Goal: Transaction & Acquisition: Purchase product/service

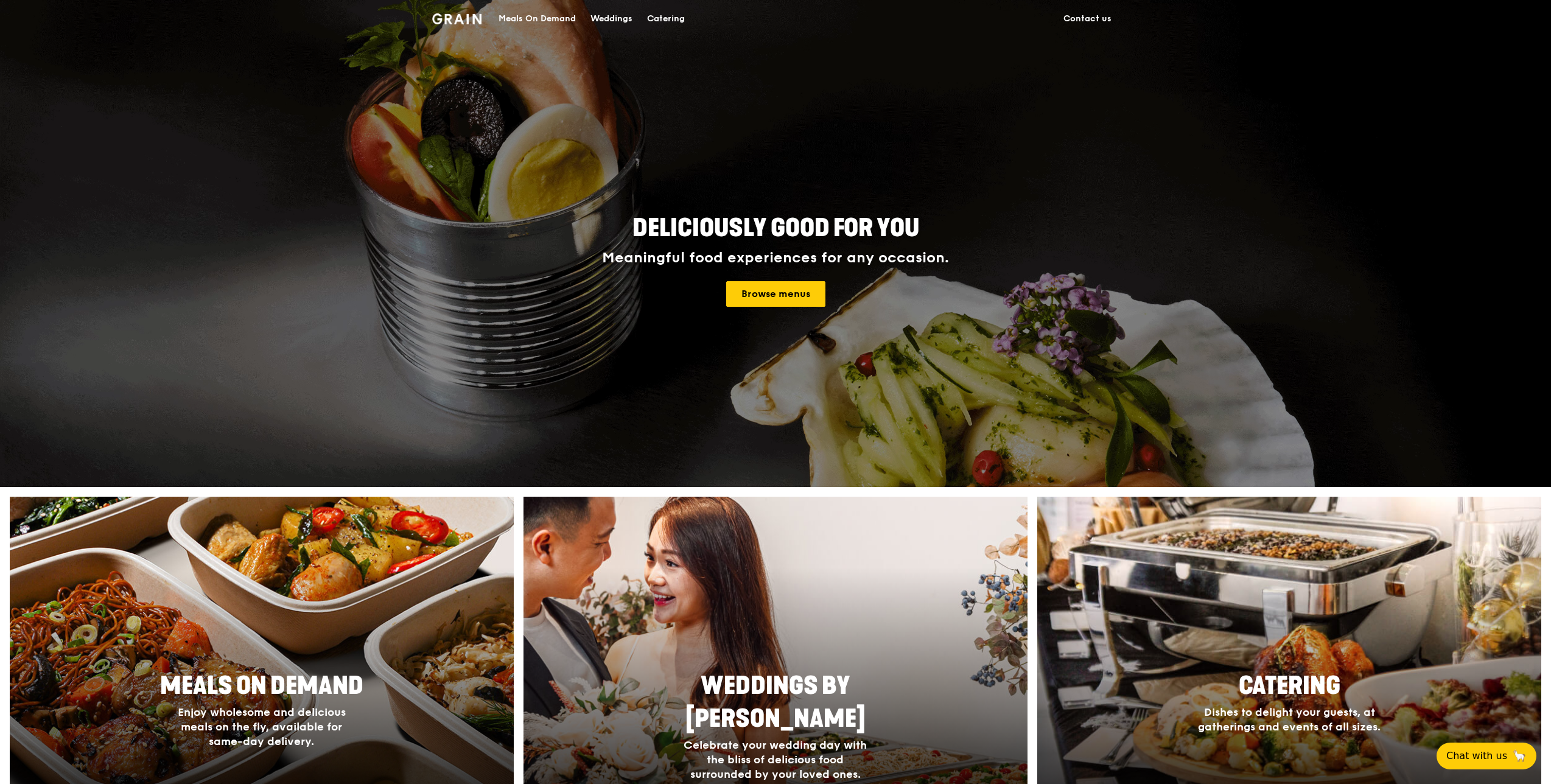
click at [545, 14] on div "Meals On Demand" at bounding box center [537, 19] width 78 height 37
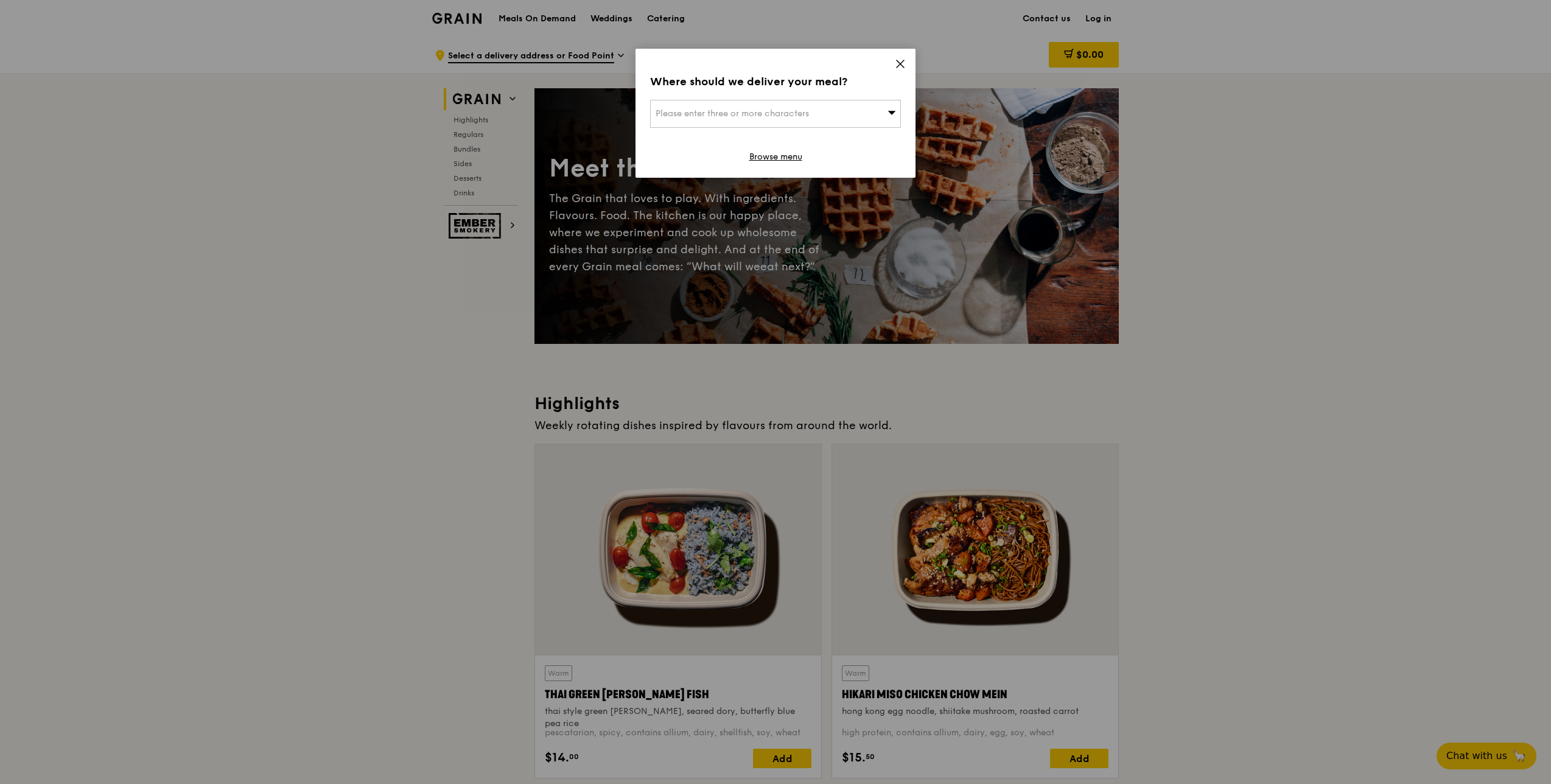
click at [900, 63] on icon at bounding box center [900, 64] width 7 height 7
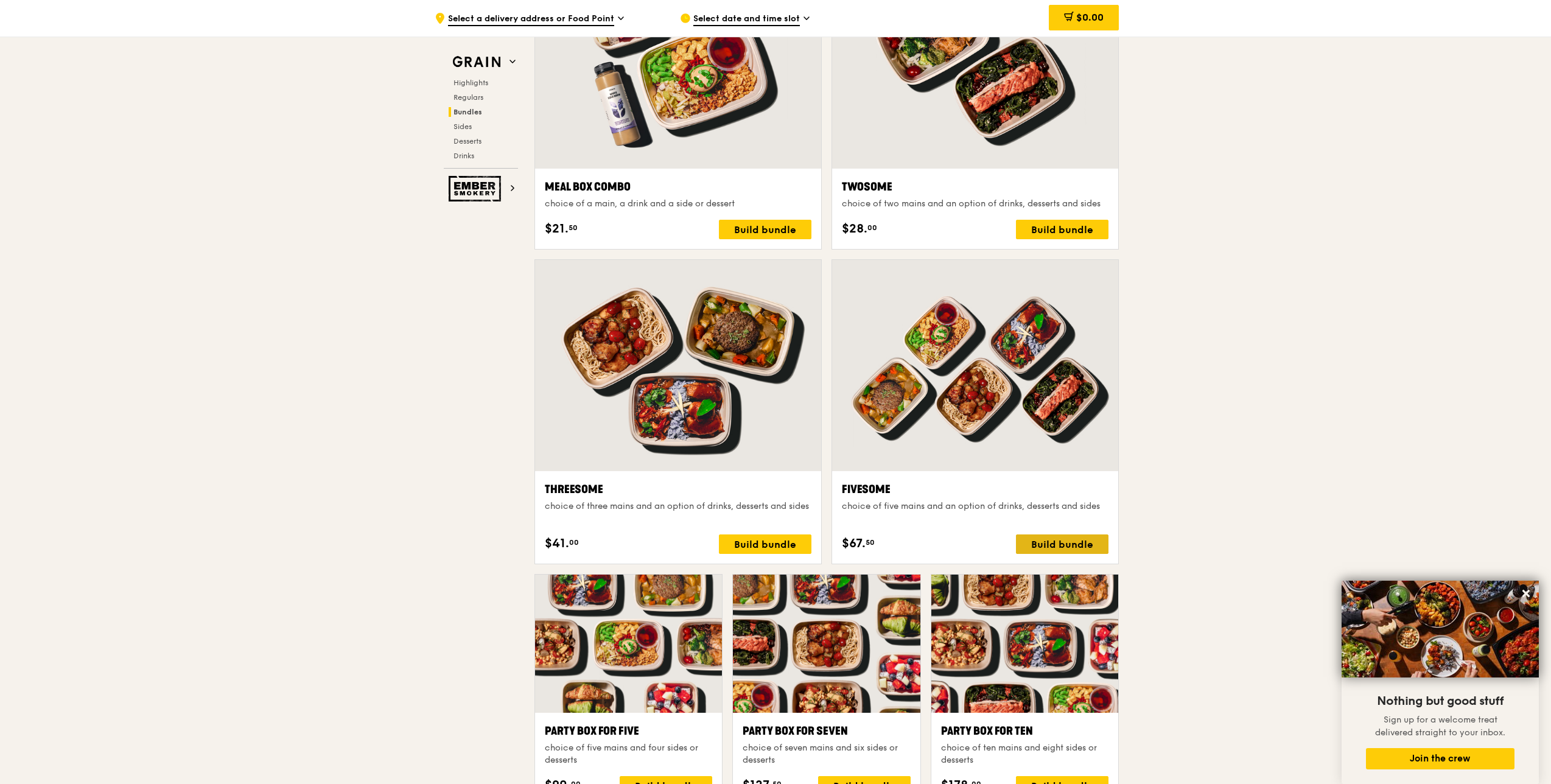
scroll to position [1947, 0]
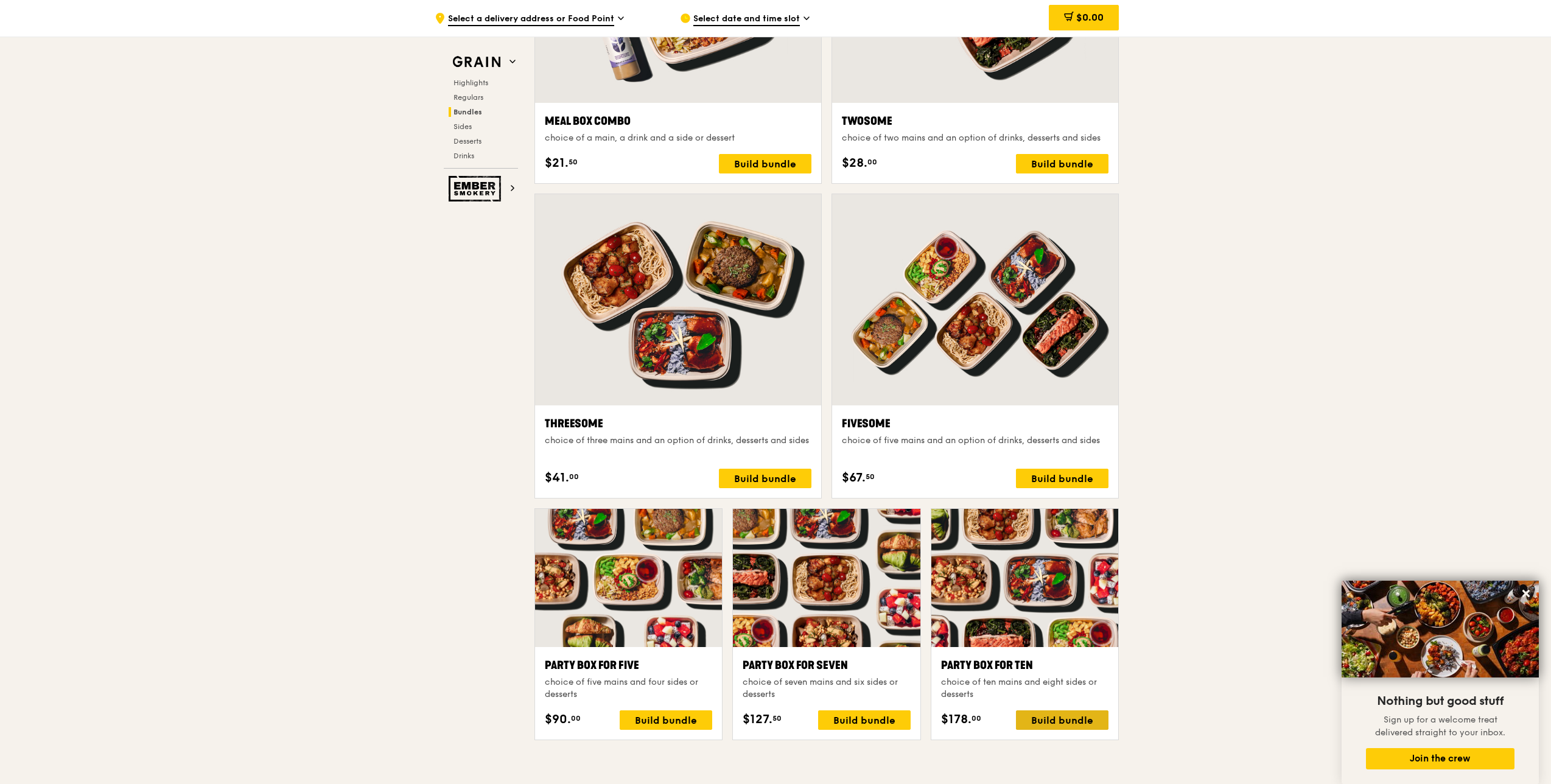
click at [1064, 717] on div "Build bundle" at bounding box center [1062, 719] width 93 height 20
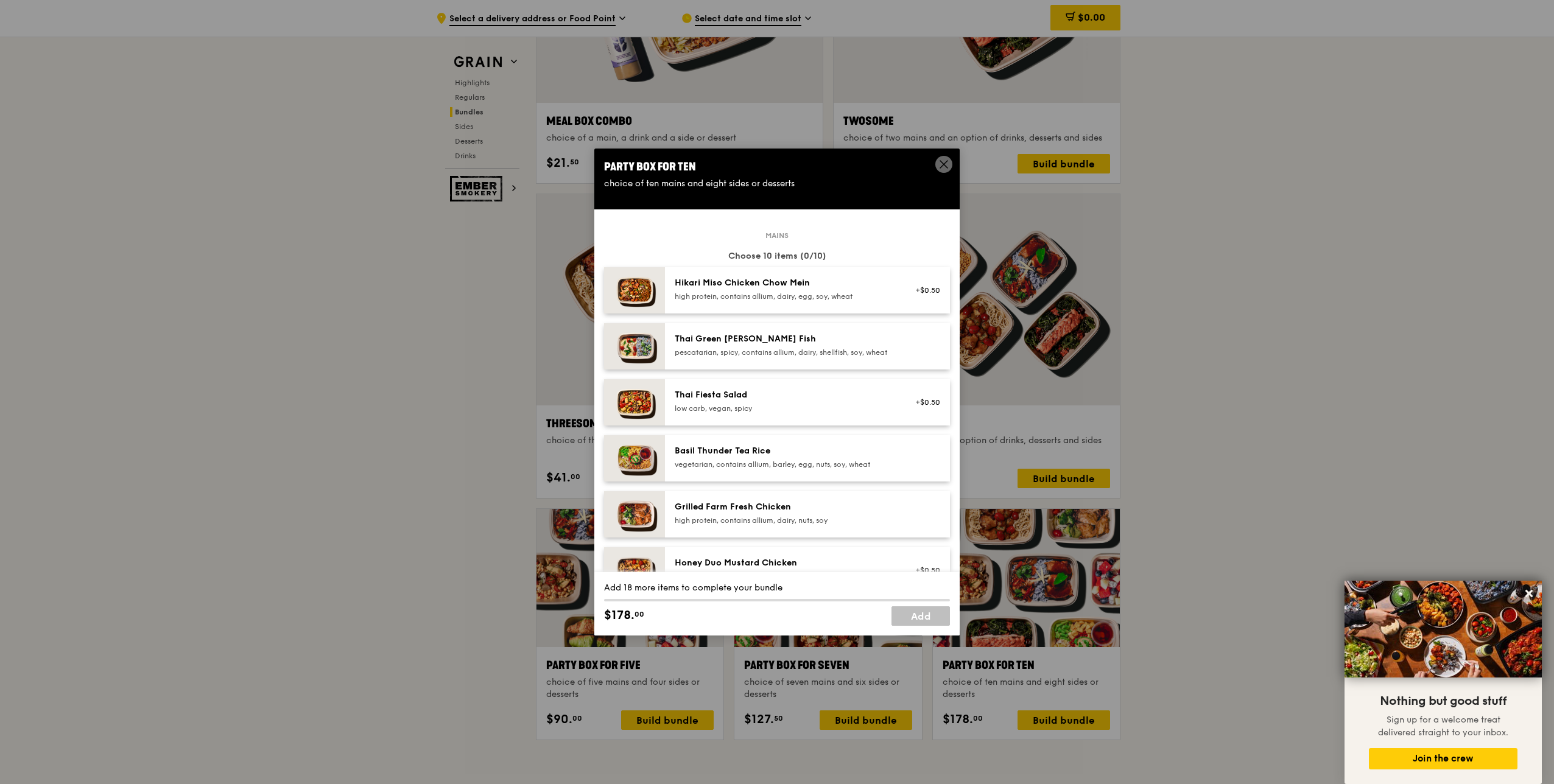
click at [942, 165] on icon at bounding box center [944, 164] width 7 height 7
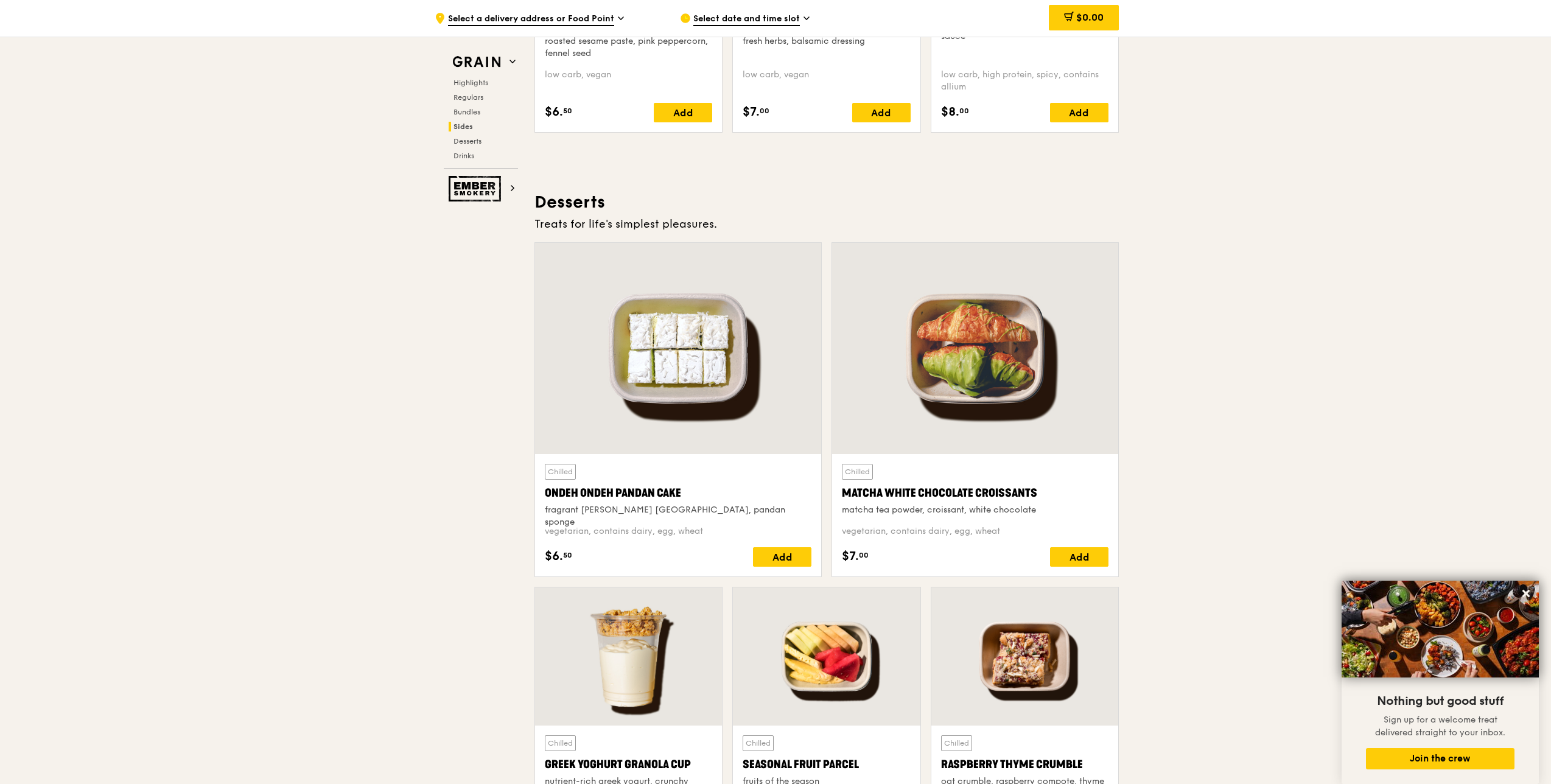
scroll to position [3347, 0]
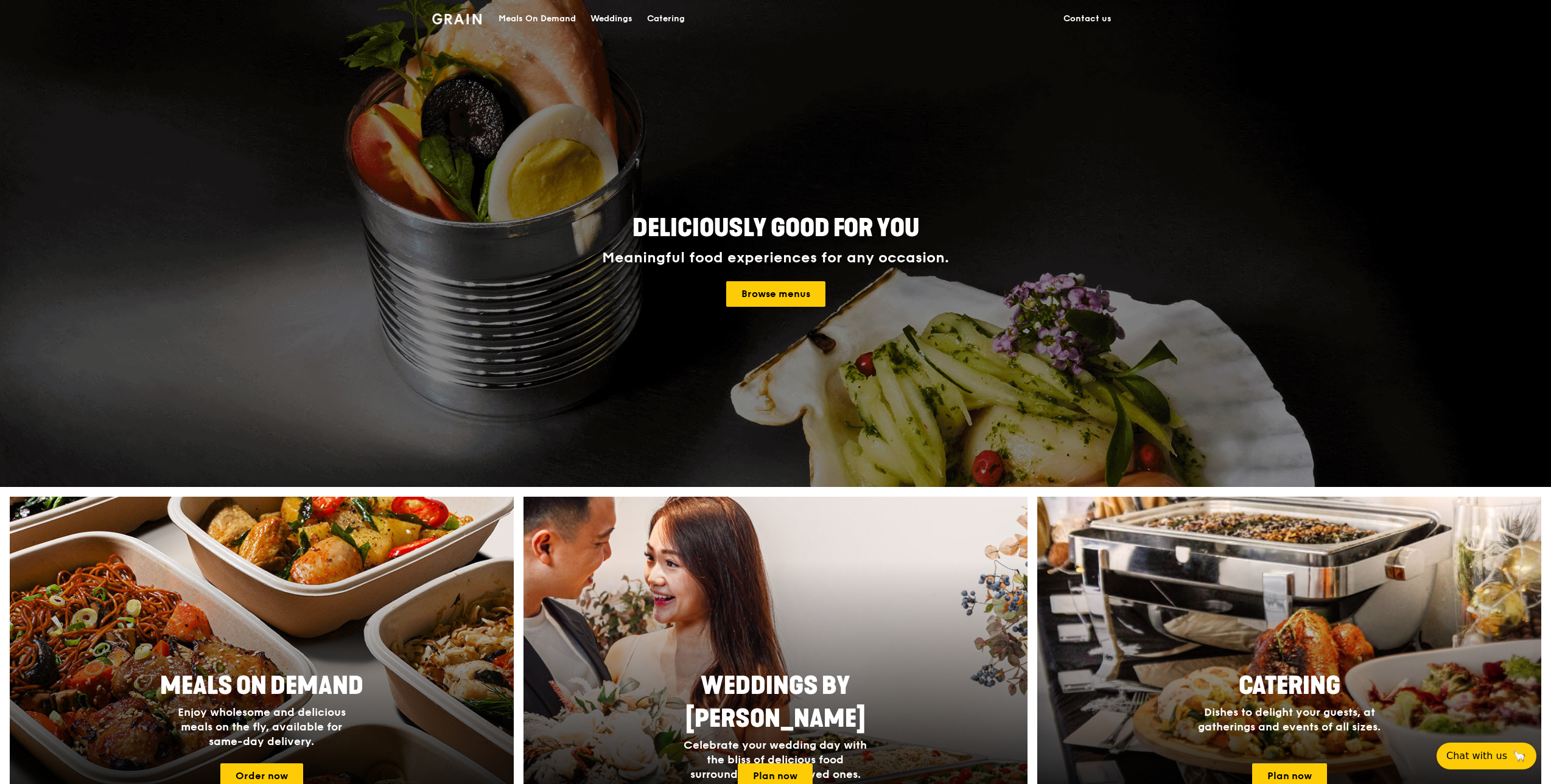
click at [561, 19] on div "Meals On Demand" at bounding box center [537, 19] width 78 height 37
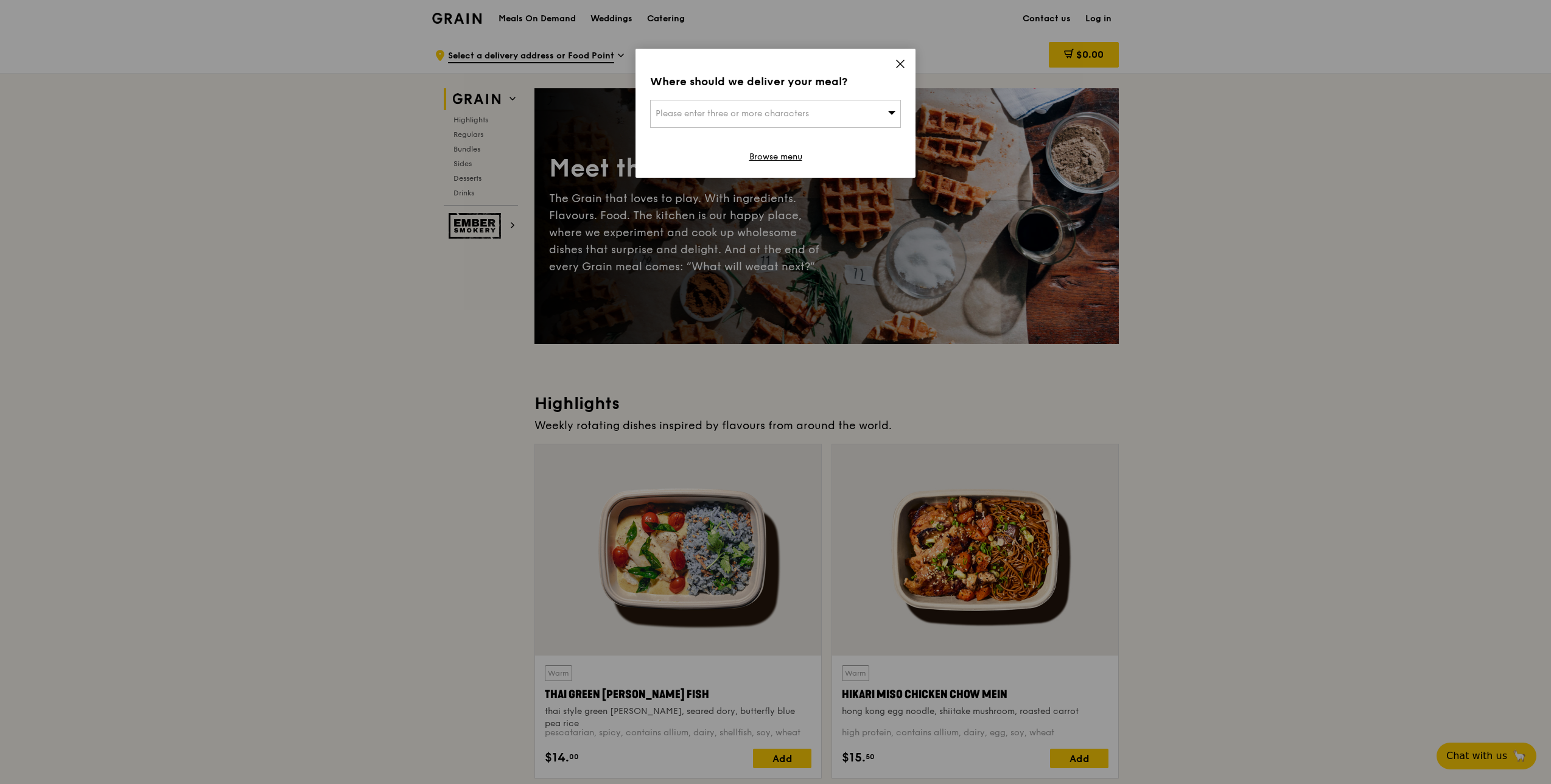
click at [907, 65] on div "Where should we deliver your meal? Please enter three or more characters Browse…" at bounding box center [775, 114] width 280 height 129
click at [900, 62] on icon at bounding box center [900, 64] width 11 height 11
